Goal: Check status: Check status

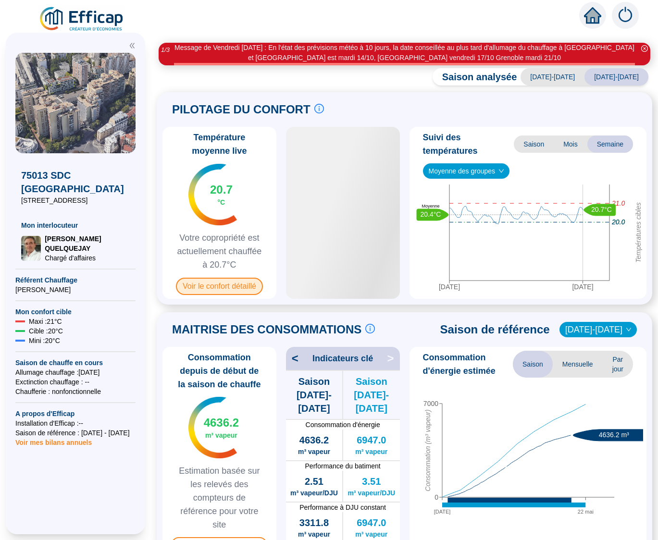
click at [213, 285] on span "Voir le confort détaillé" at bounding box center [219, 286] width 87 height 17
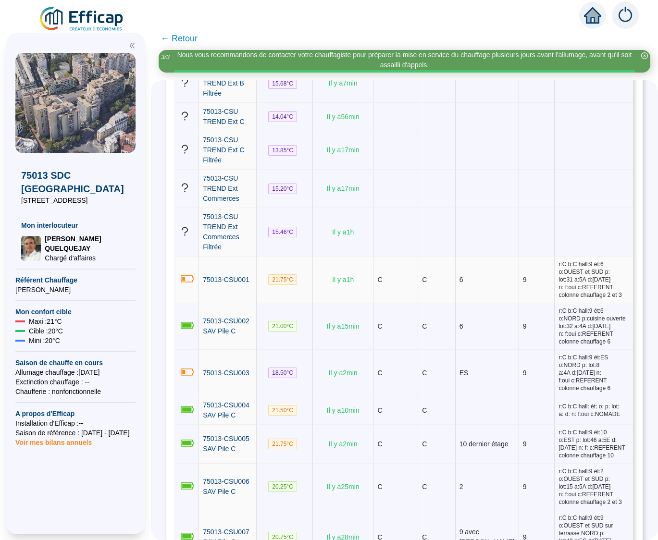
scroll to position [284, 0]
click at [277, 276] on span "21.75 °C" at bounding box center [282, 280] width 29 height 11
click at [212, 276] on span "75013-CSU001" at bounding box center [226, 280] width 47 height 8
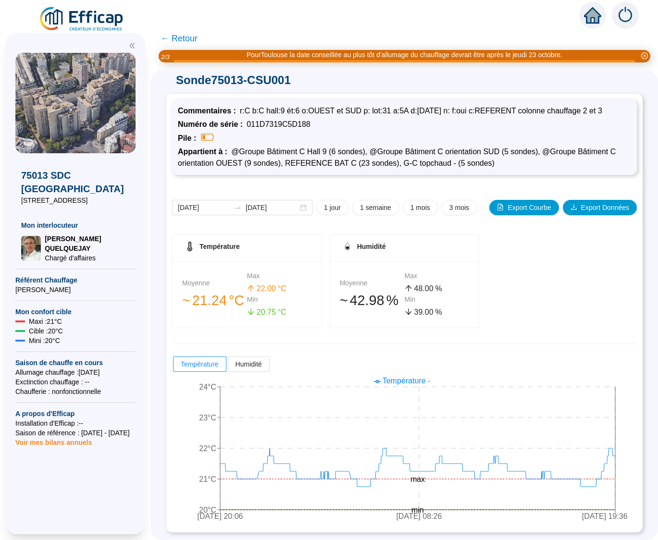
scroll to position [5, 0]
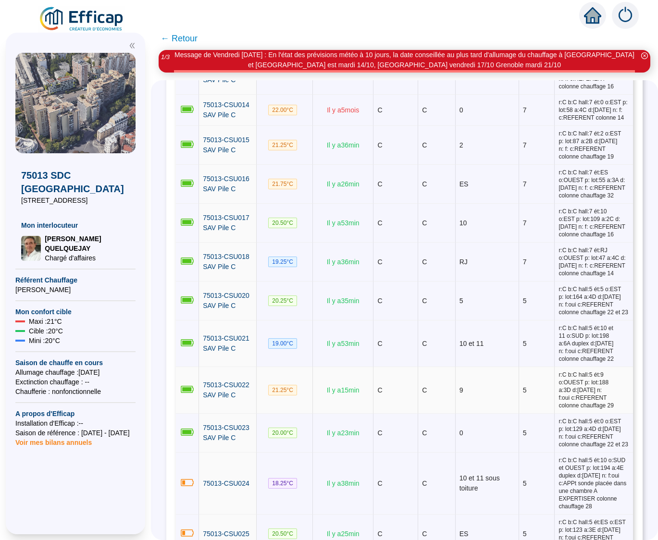
scroll to position [1006, 0]
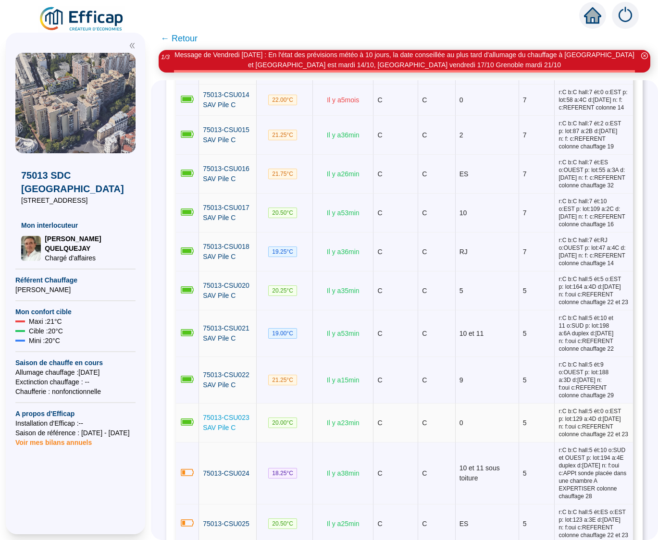
click at [220, 414] on span "75013-CSU023 SAV Pile C" at bounding box center [226, 423] width 47 height 18
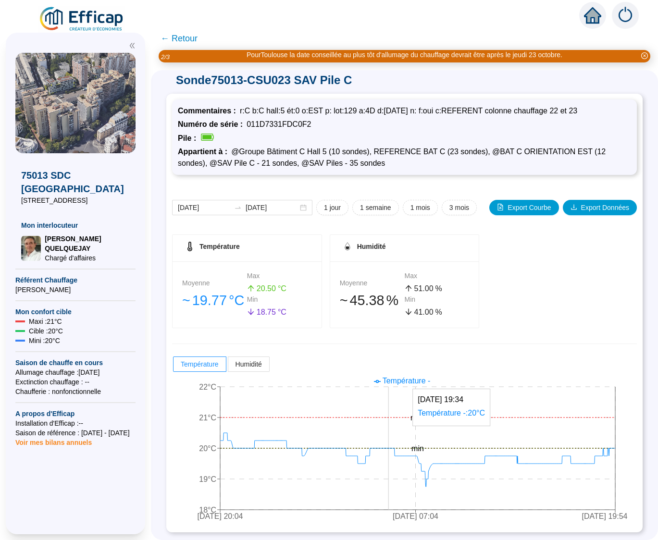
scroll to position [5, 0]
